Goal: Task Accomplishment & Management: Use online tool/utility

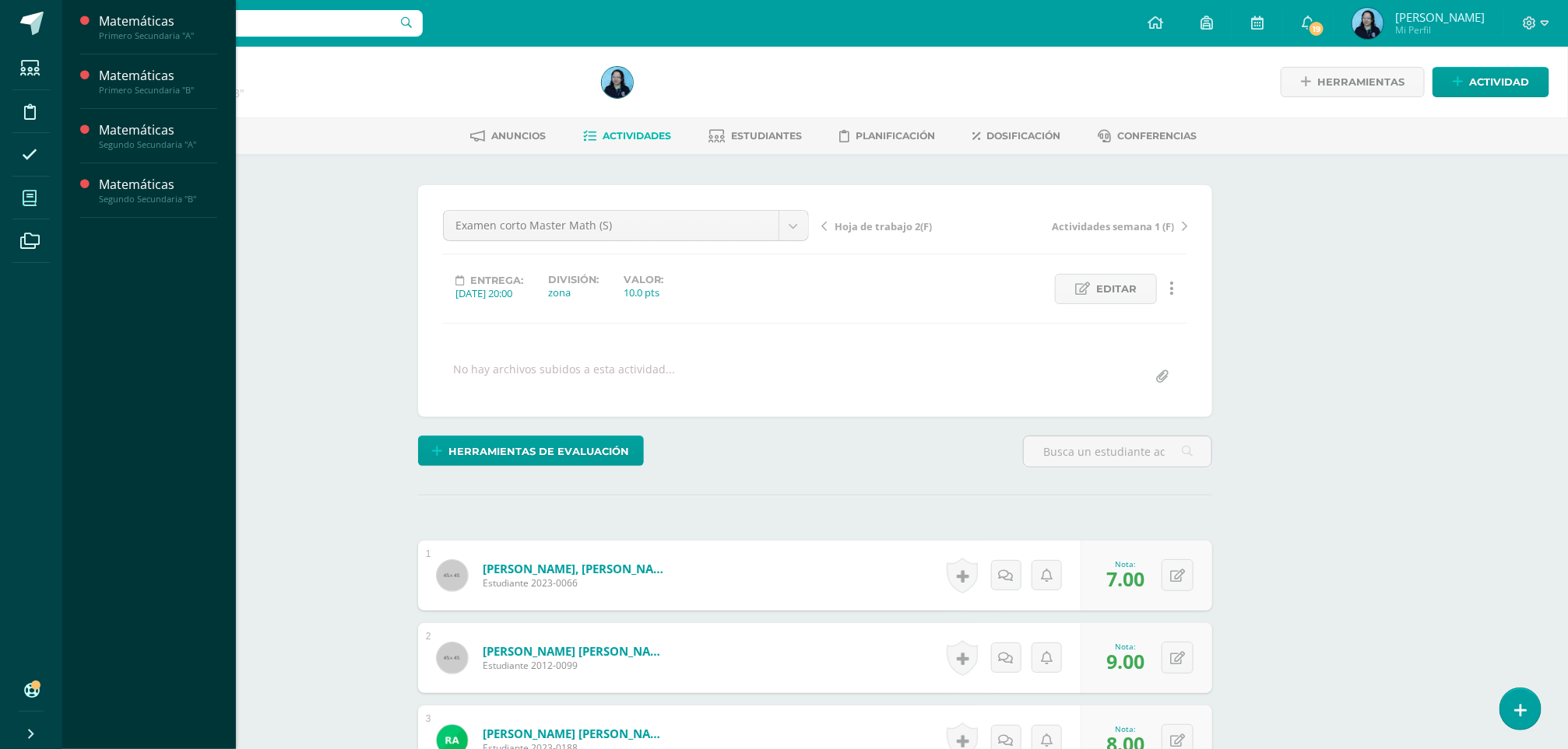
click at [24, 208] on span at bounding box center [30, 198] width 35 height 35
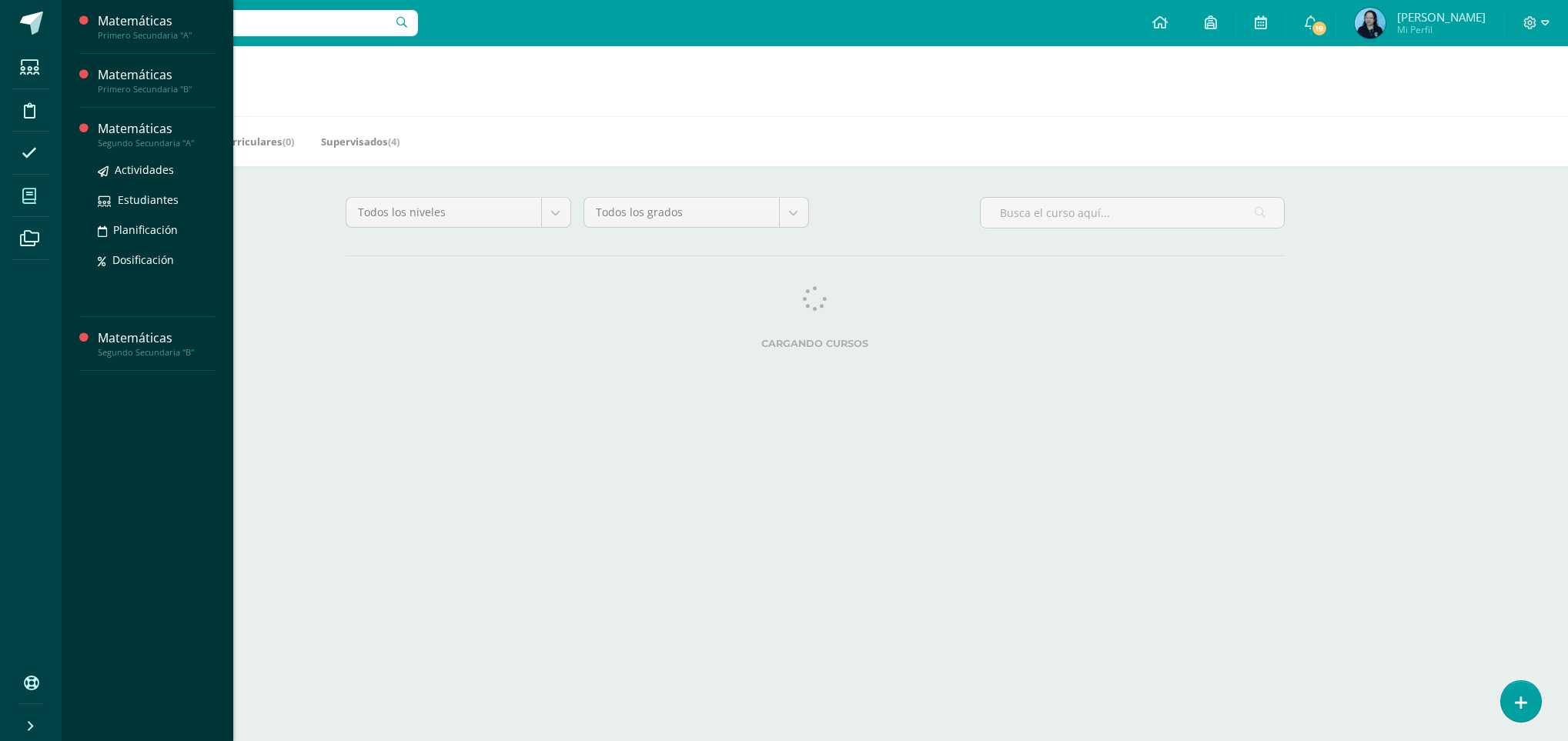
click at [120, 135] on div "Matemáticas" at bounding box center [156, 129] width 117 height 18
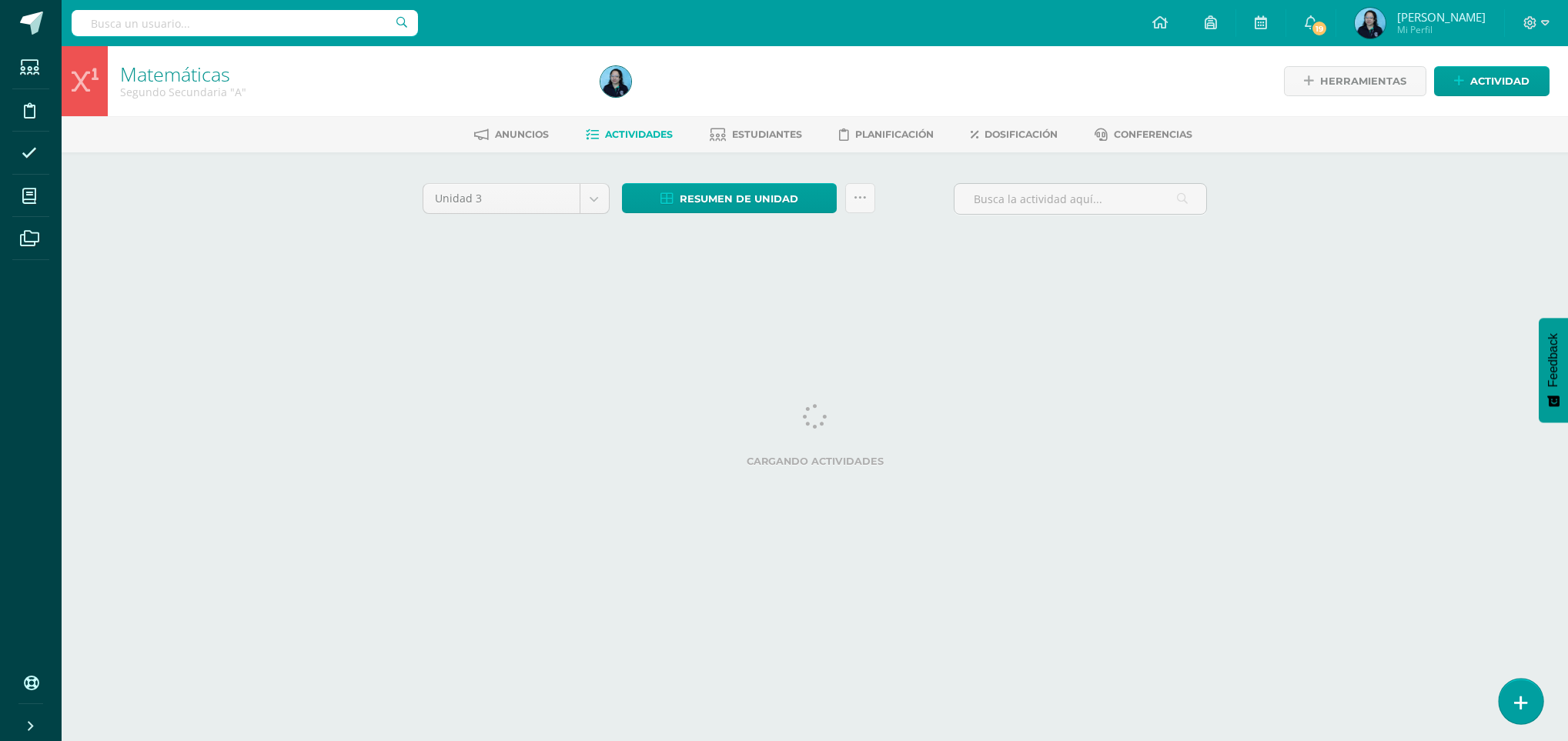
click at [1521, 710] on icon at bounding box center [1521, 703] width 14 height 18
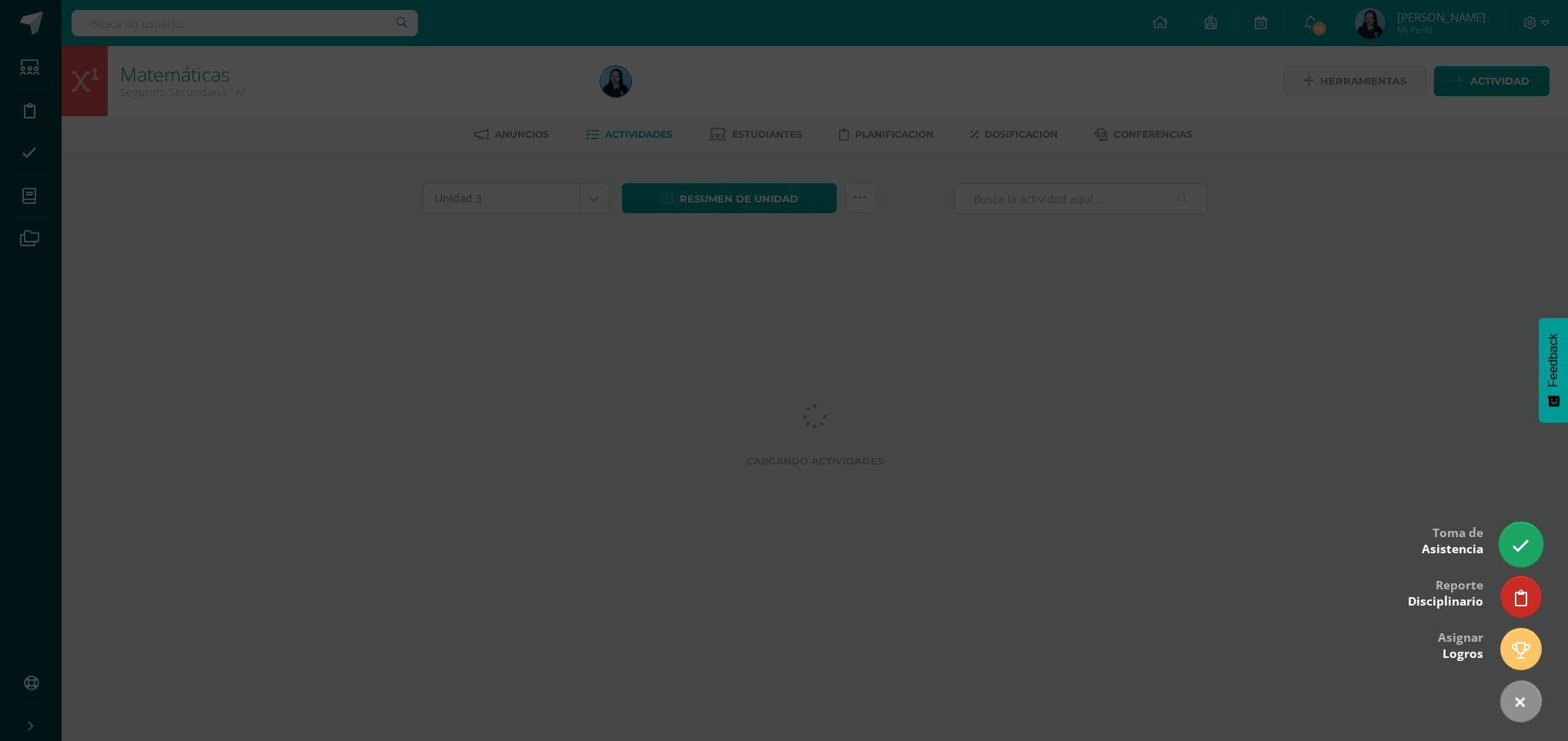
click at [1512, 548] on link at bounding box center [1521, 544] width 44 height 45
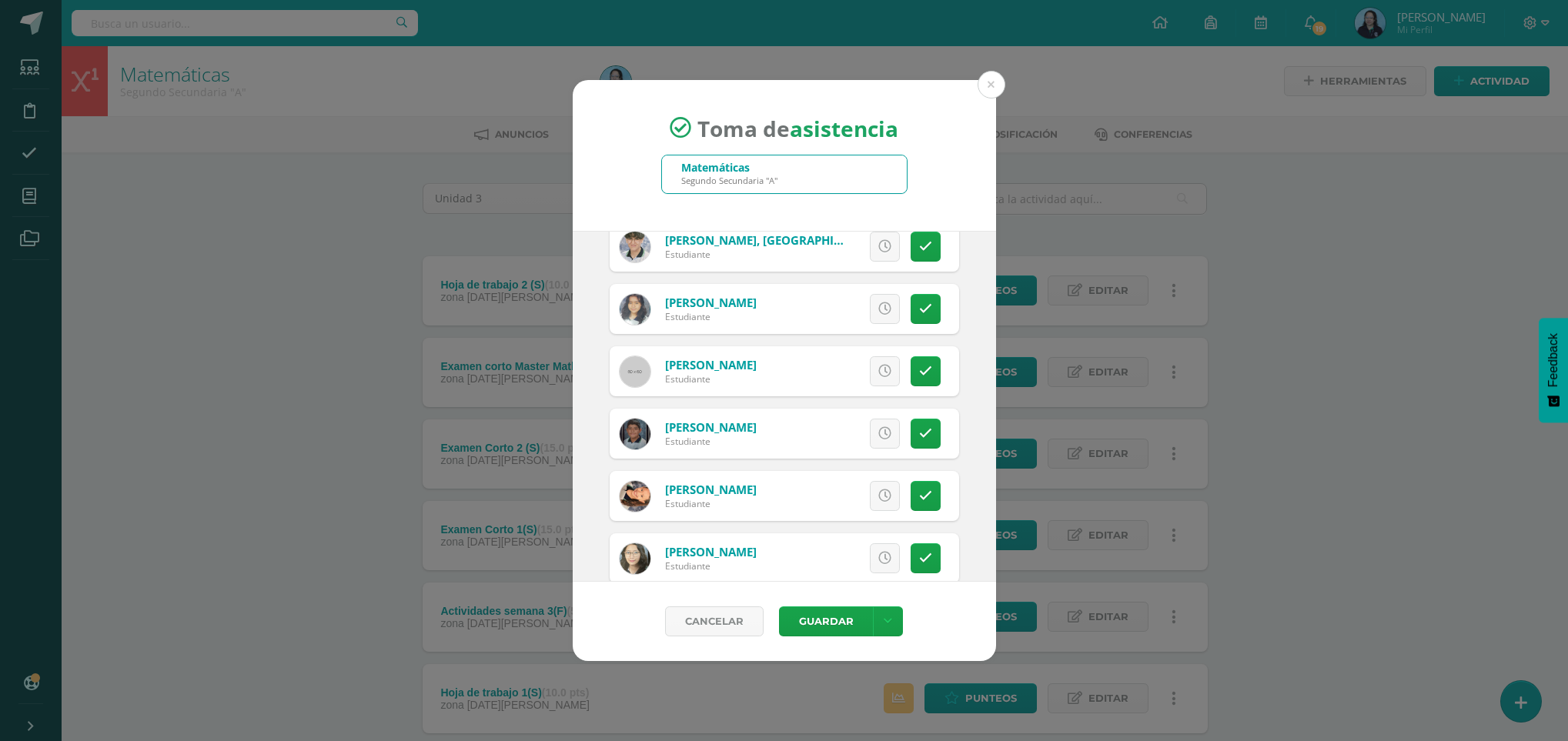
scroll to position [721, 0]
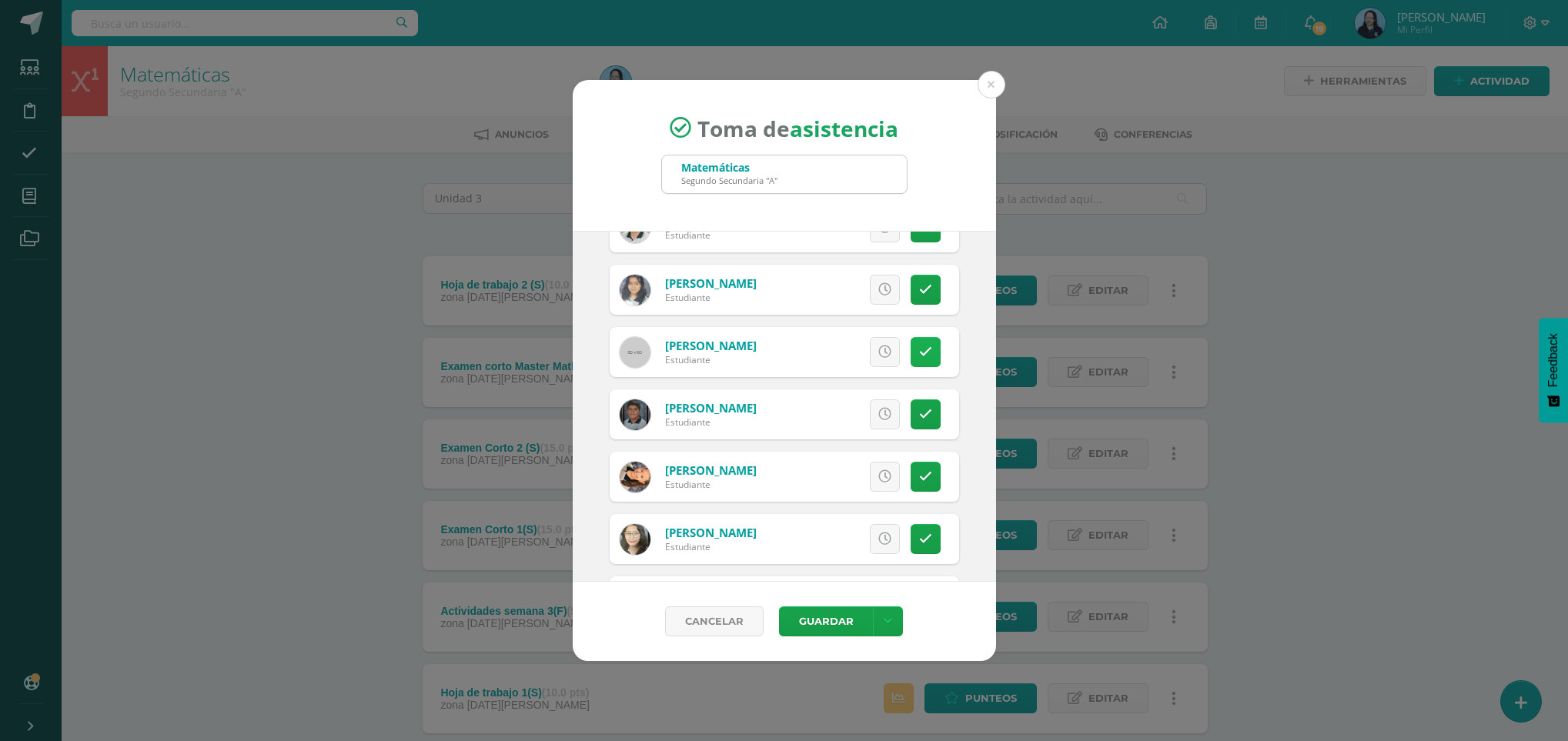
click at [919, 357] on icon at bounding box center [926, 353] width 13 height 13
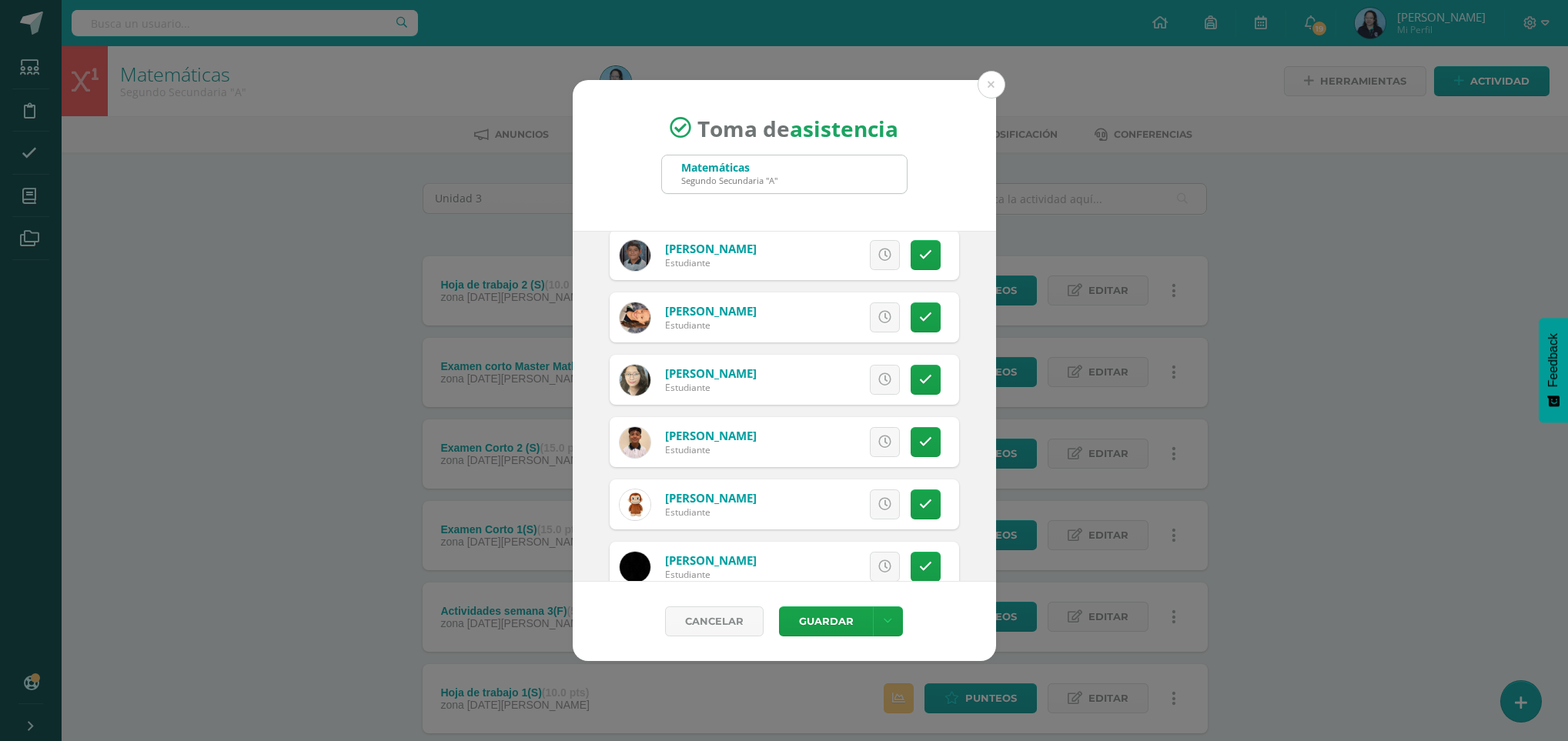
scroll to position [888, 0]
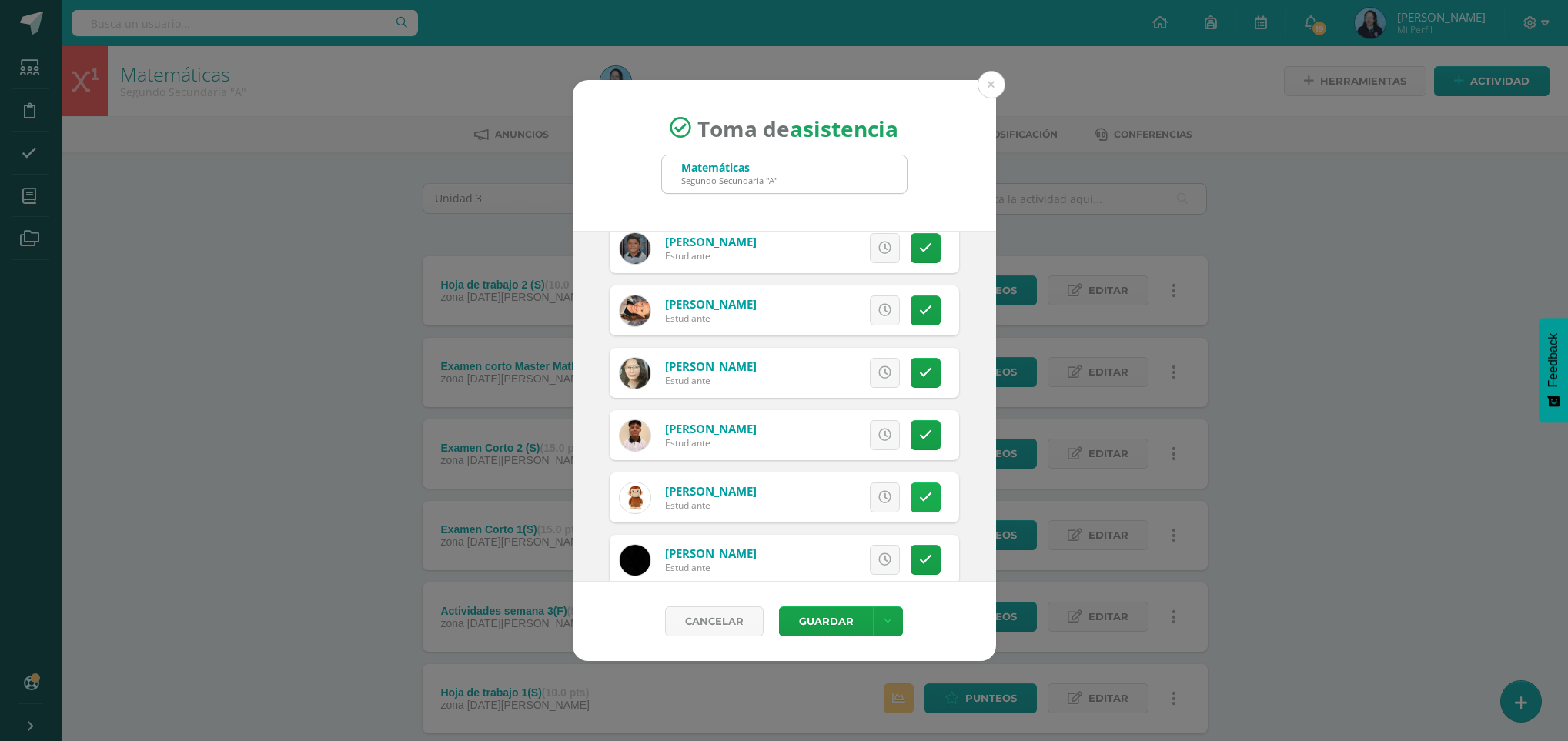
click at [919, 501] on icon at bounding box center [926, 498] width 13 height 13
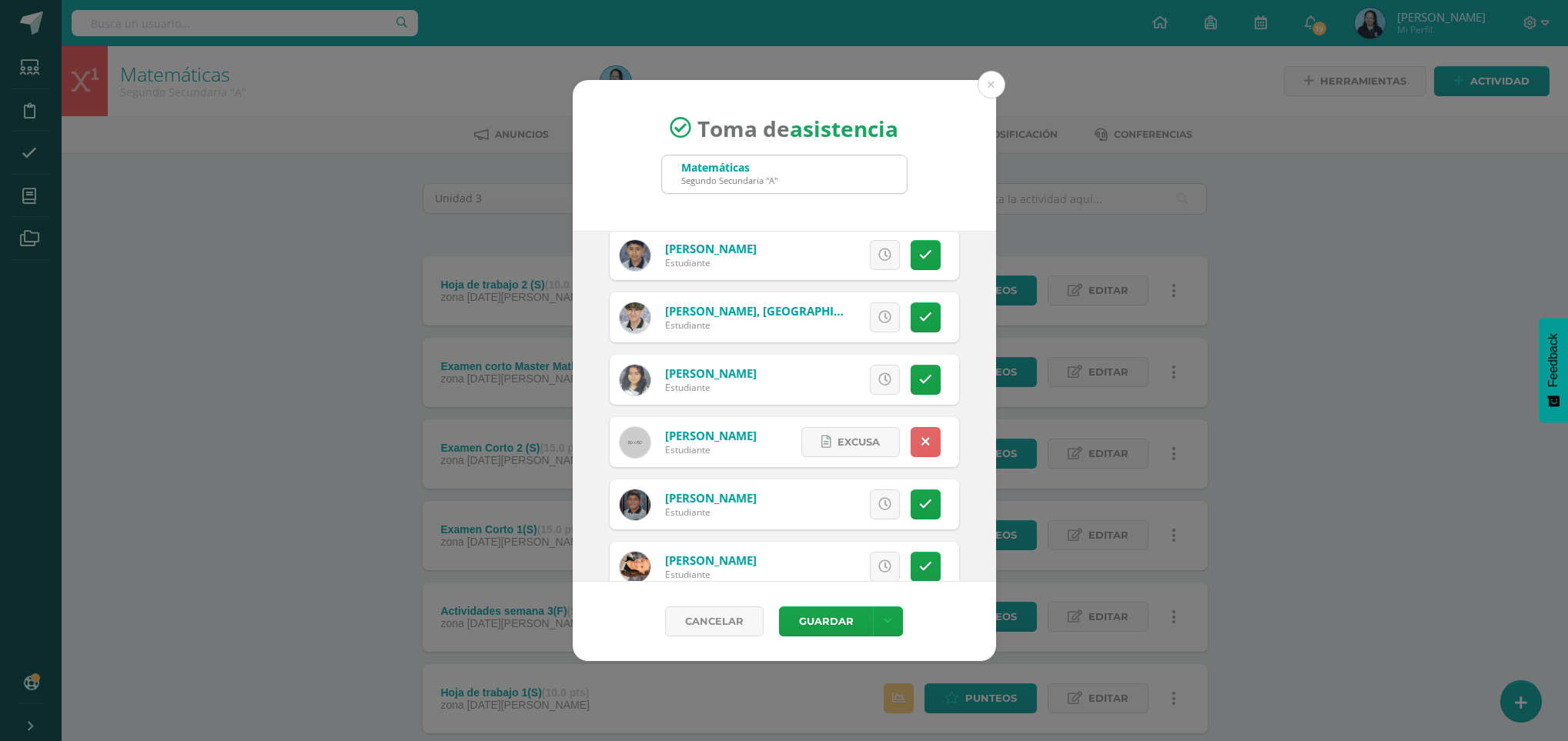
scroll to position [671, 0]
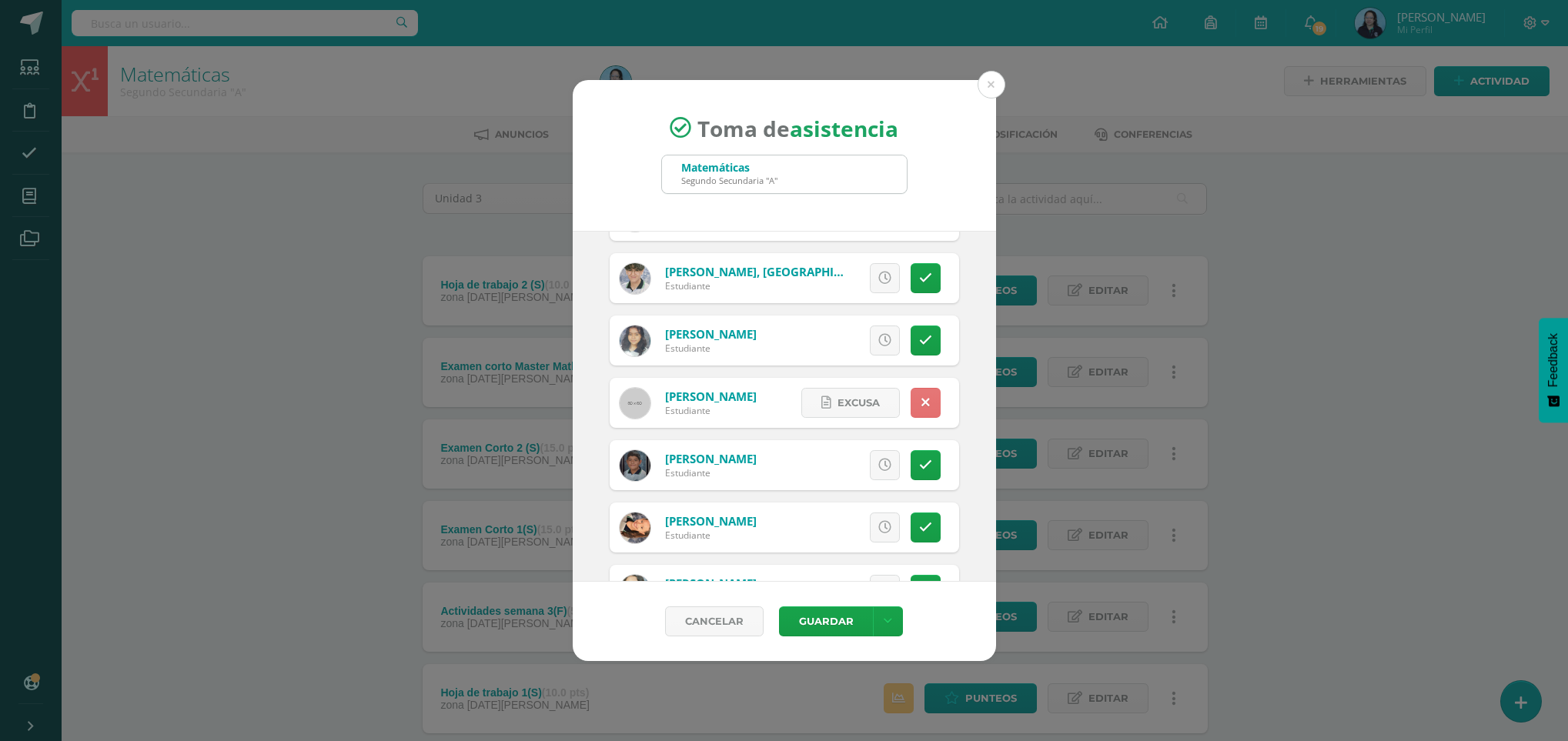
click at [922, 402] on icon at bounding box center [926, 403] width 8 height 13
click at [823, 623] on button "Guardar" at bounding box center [826, 621] width 94 height 30
